Goal: Task Accomplishment & Management: Use online tool/utility

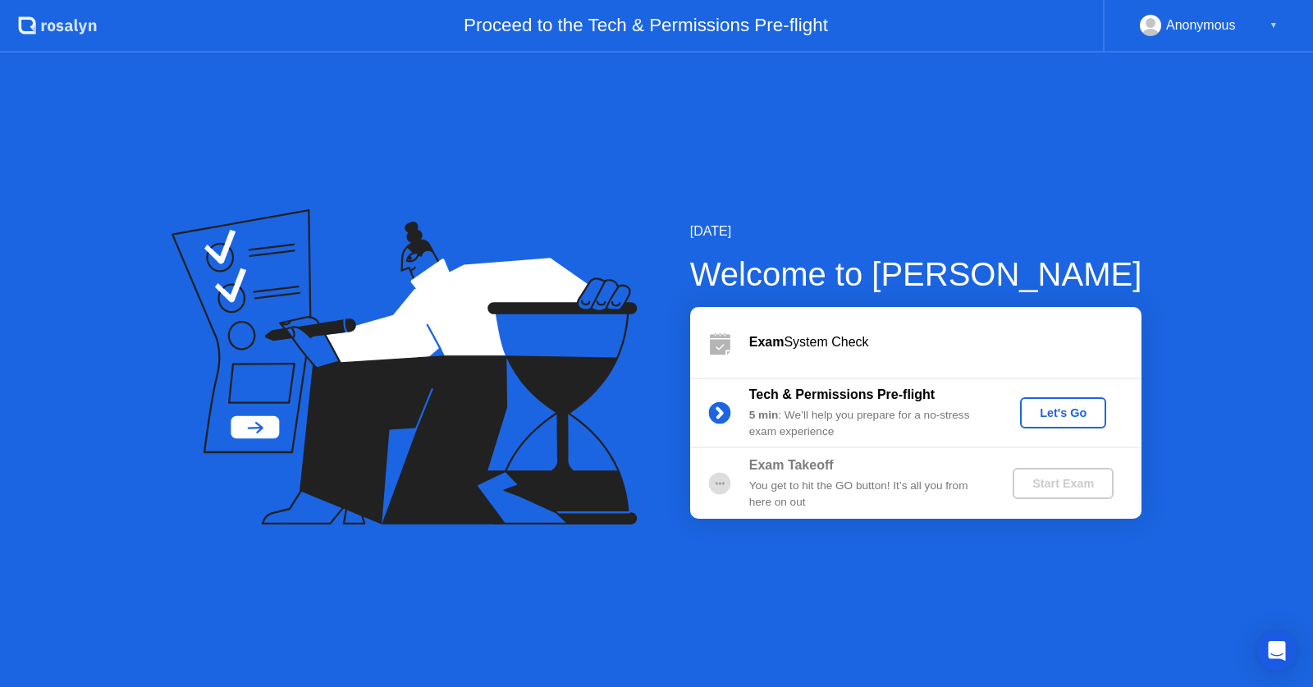
click at [1072, 412] on div "Let's Go" at bounding box center [1062, 412] width 73 height 13
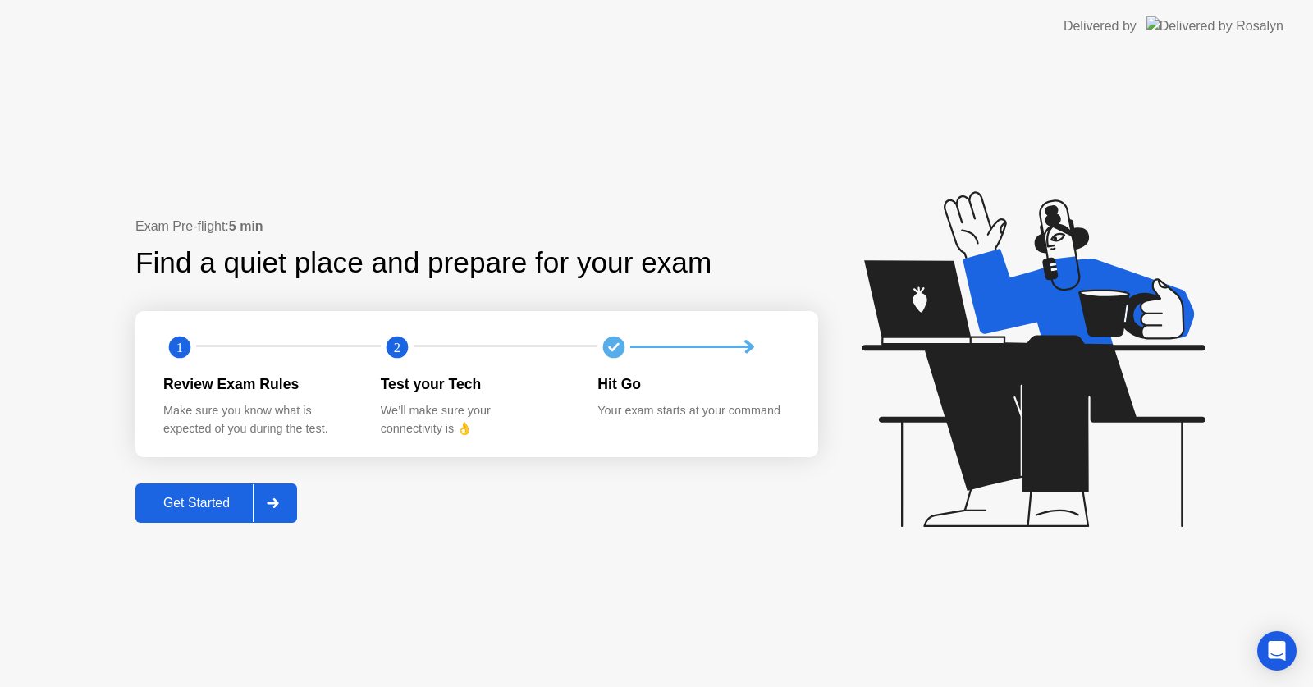
click at [255, 498] on div at bounding box center [272, 503] width 39 height 38
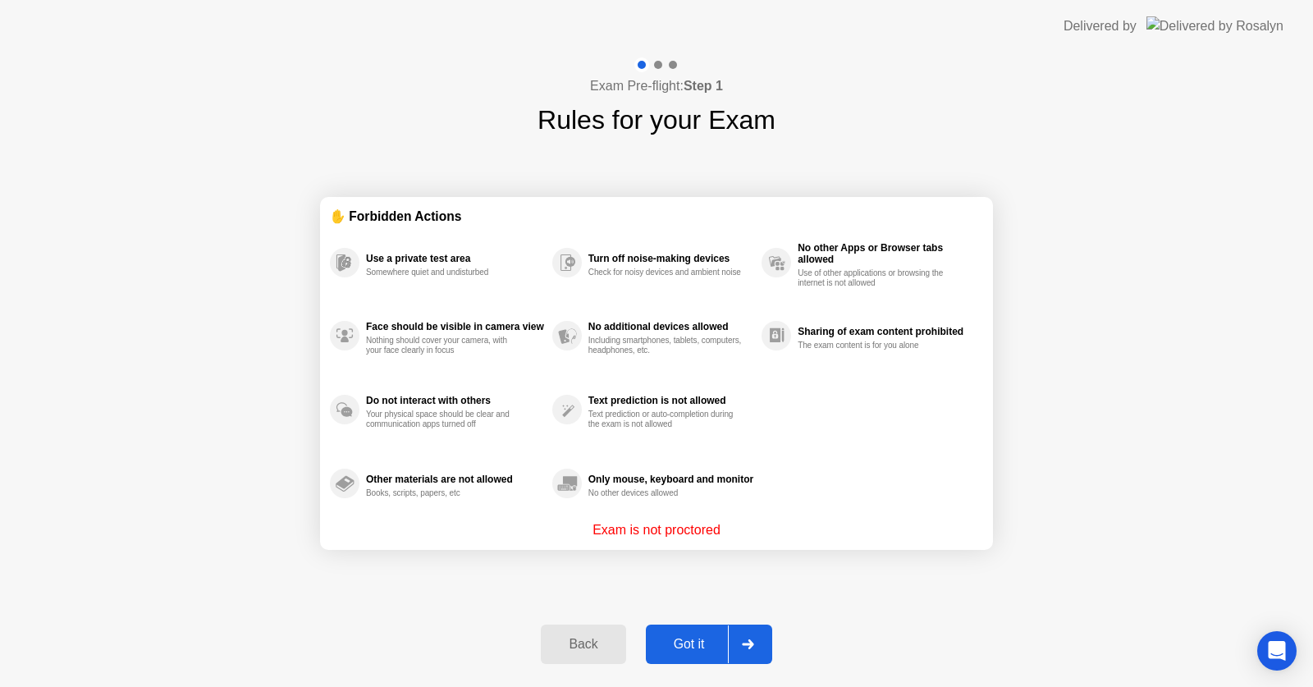
click at [704, 646] on div "Got it" at bounding box center [689, 644] width 77 height 15
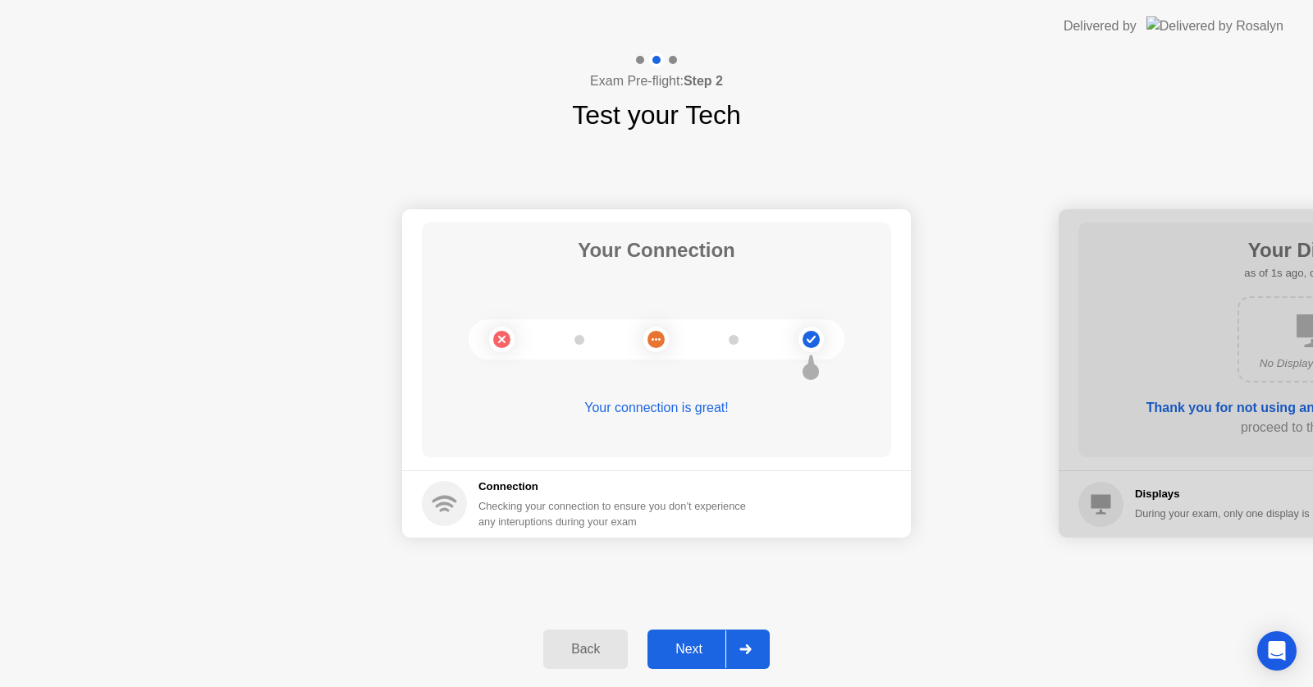
click at [714, 672] on div "Back Next" at bounding box center [656, 648] width 1313 height 75
click at [719, 643] on div "Next" at bounding box center [688, 649] width 73 height 15
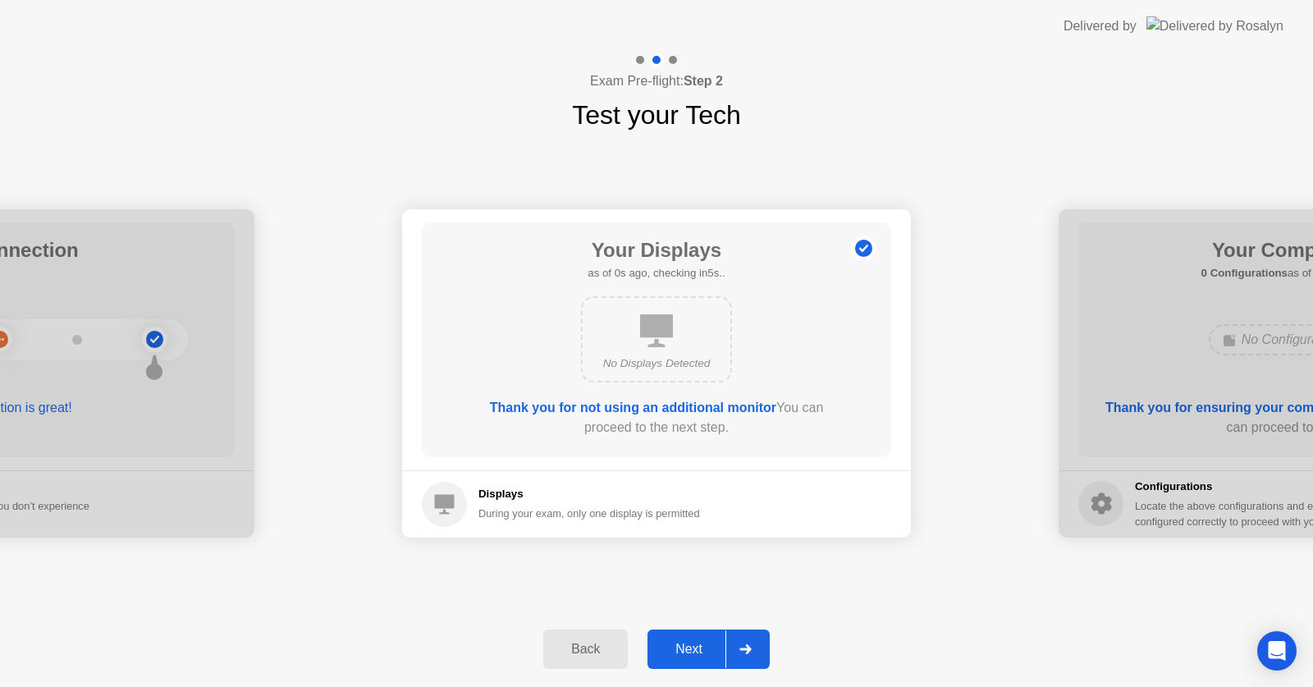
click at [720, 643] on div "Next" at bounding box center [688, 649] width 73 height 15
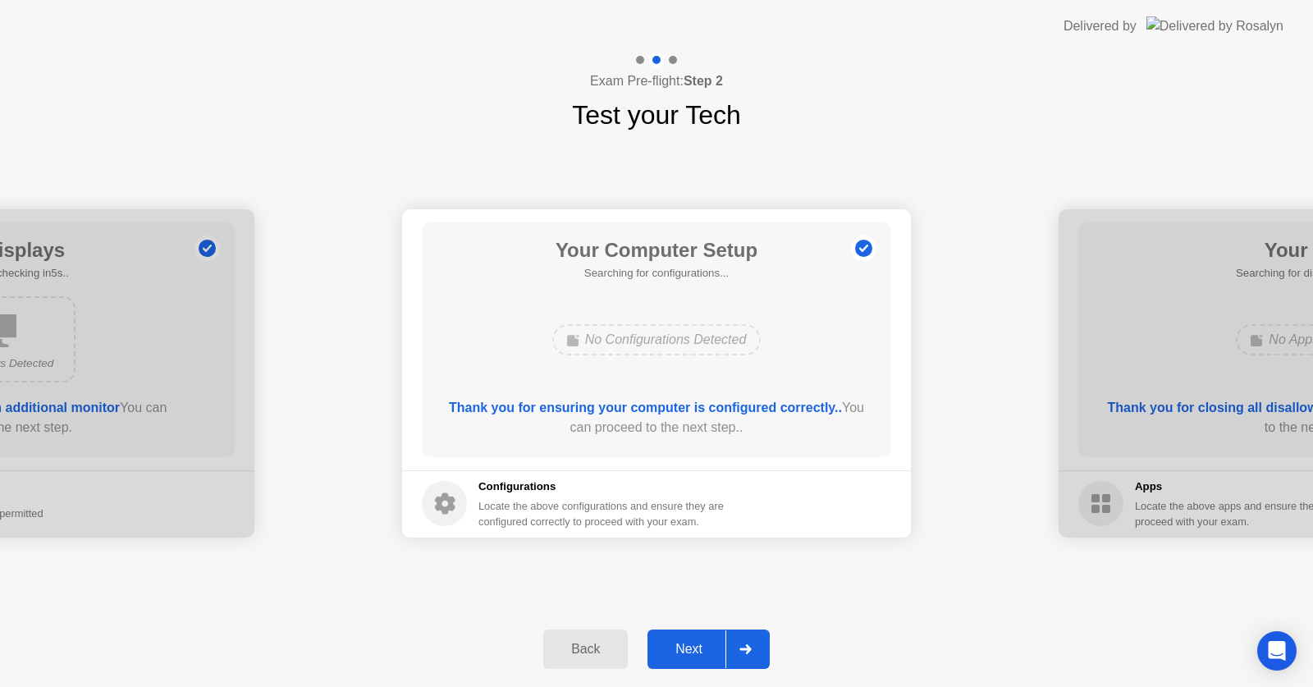
click at [720, 643] on div "Next" at bounding box center [688, 649] width 73 height 15
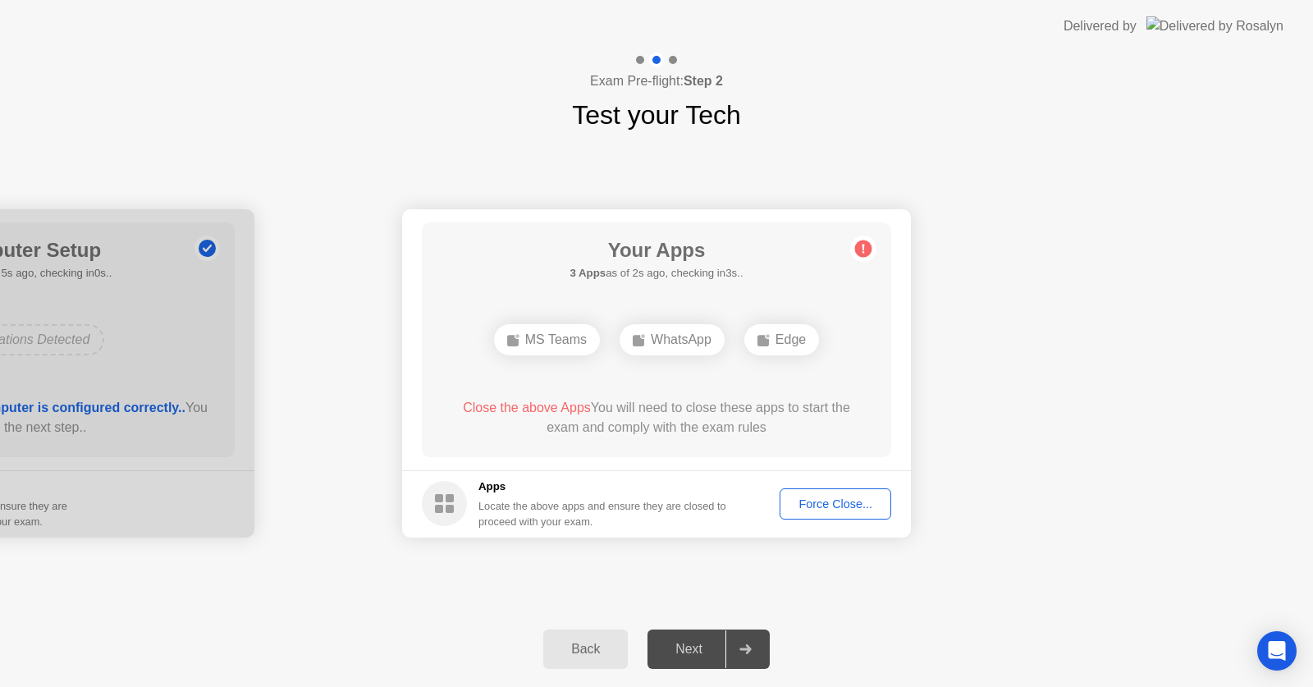
click at [838, 501] on div "Force Close..." at bounding box center [835, 503] width 100 height 13
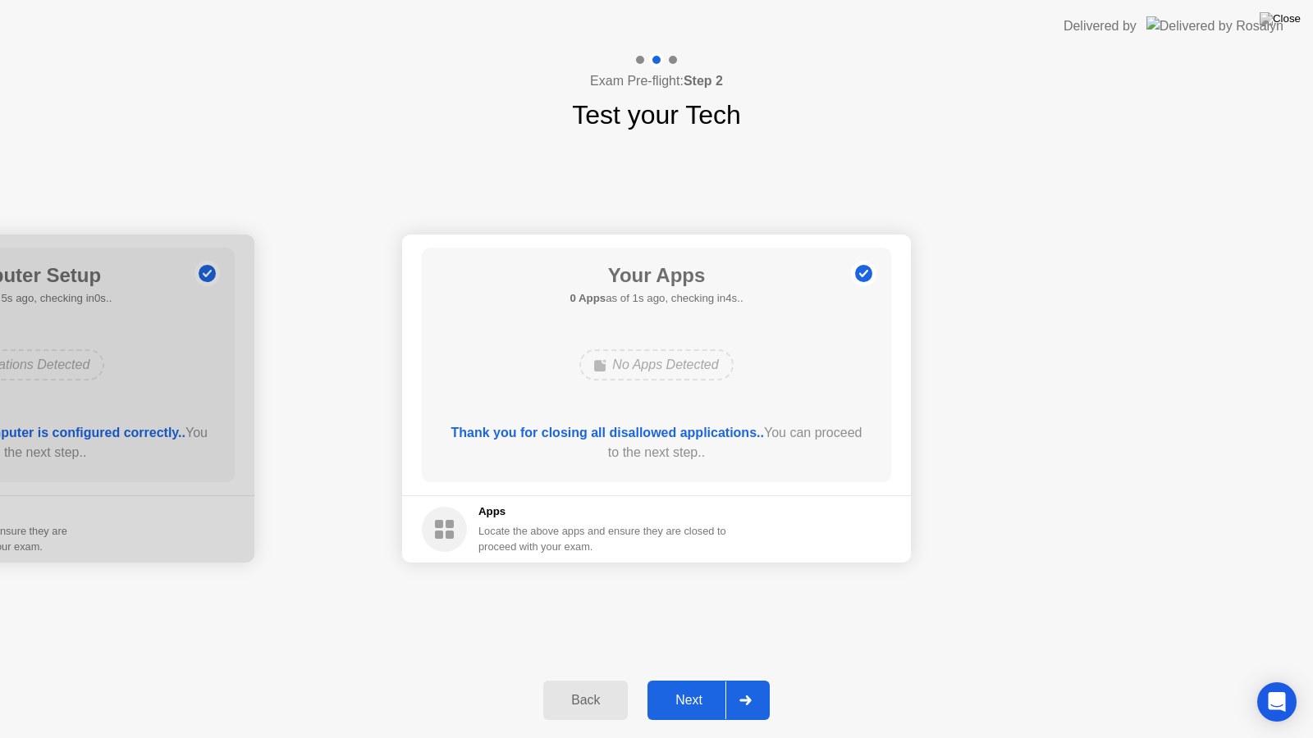
click at [743, 686] on icon at bounding box center [744, 701] width 11 height 10
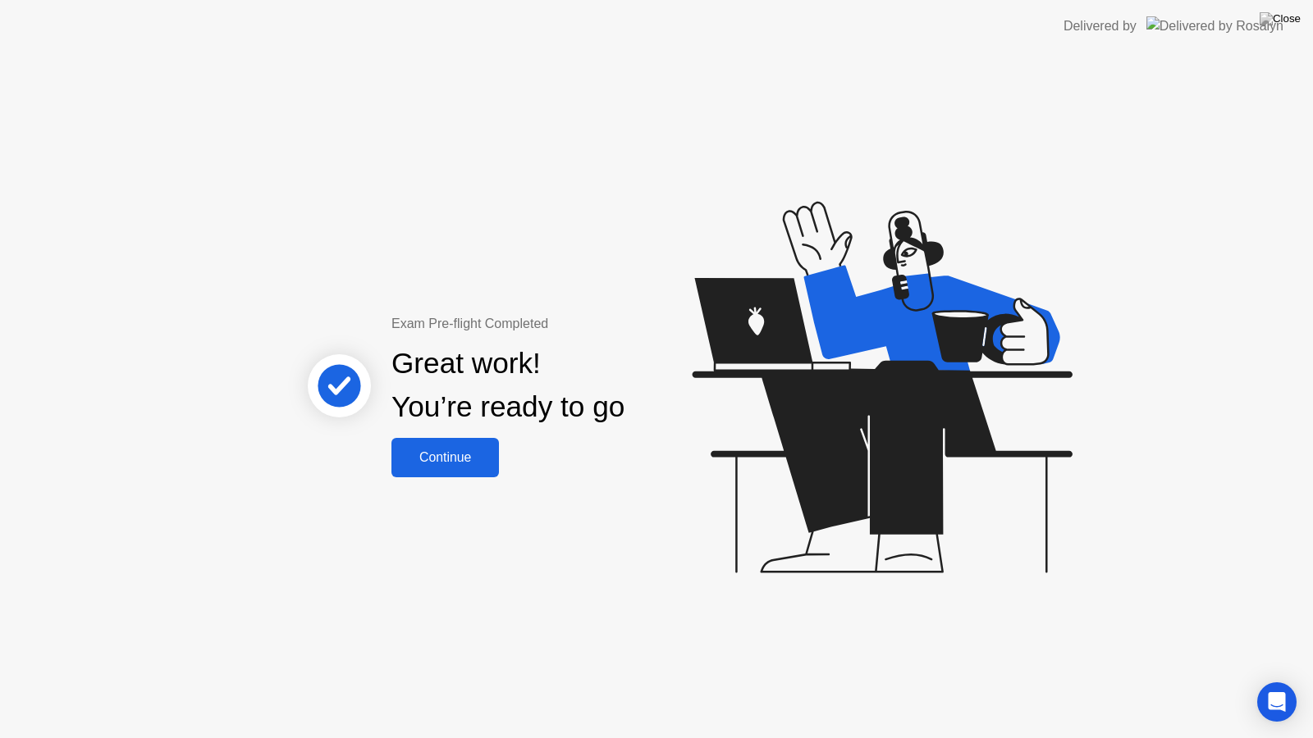
click at [422, 457] on div "Continue" at bounding box center [445, 457] width 98 height 15
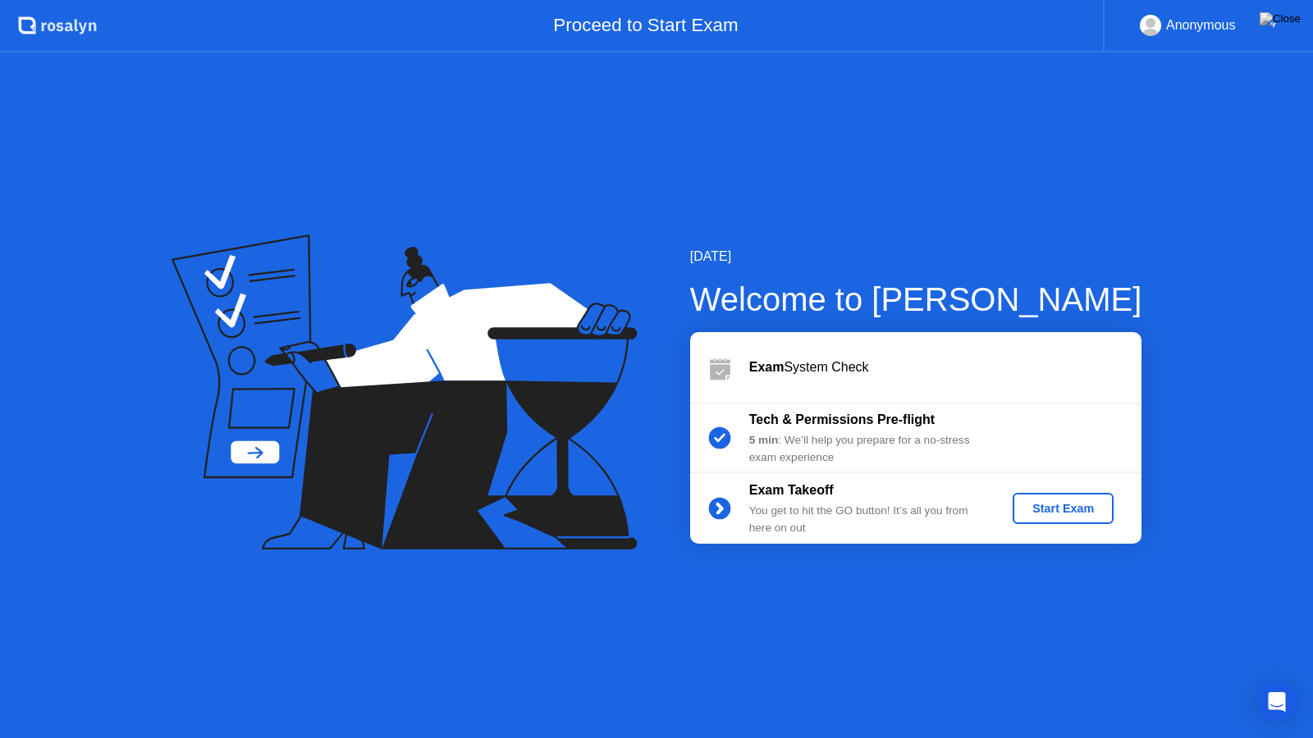
click at [1032, 505] on div "Start Exam" at bounding box center [1063, 508] width 88 height 13
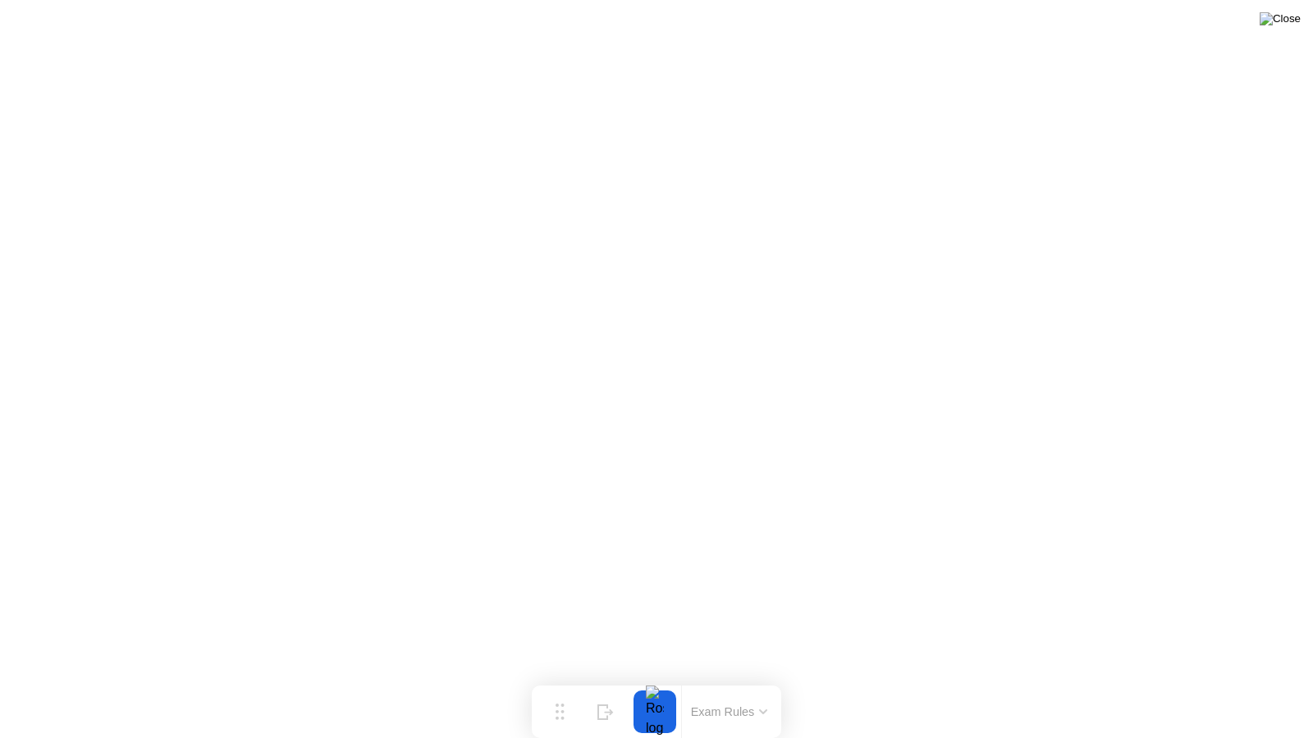
click at [1293, 20] on img at bounding box center [1279, 18] width 41 height 13
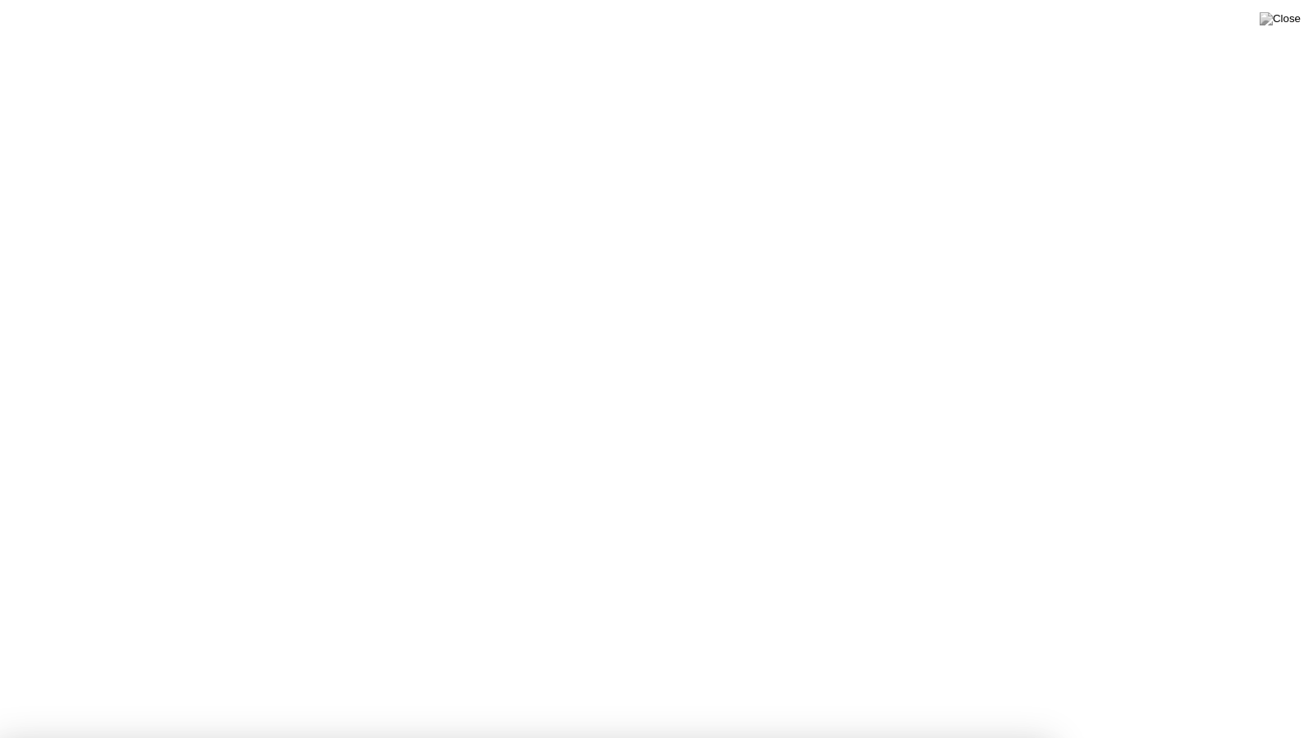
click at [1304, 20] on button at bounding box center [1279, 18] width 49 height 21
click at [805, 686] on div at bounding box center [656, 738] width 1313 height 0
